Goal: Communication & Community: Answer question/provide support

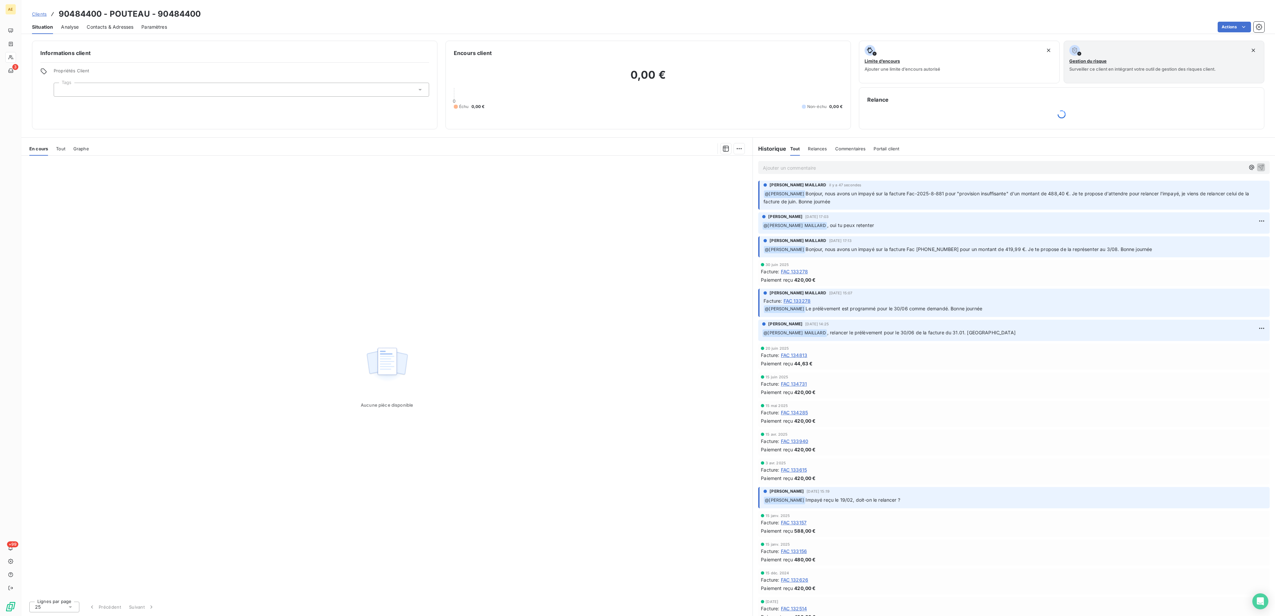
click at [963, 169] on p "Ajouter un commentaire ﻿" at bounding box center [1004, 168] width 482 height 8
click at [1192, 207] on span "[PERSON_NAME] MAILLARD" at bounding box center [1198, 207] width 79 height 6
